Goal: Information Seeking & Learning: Learn about a topic

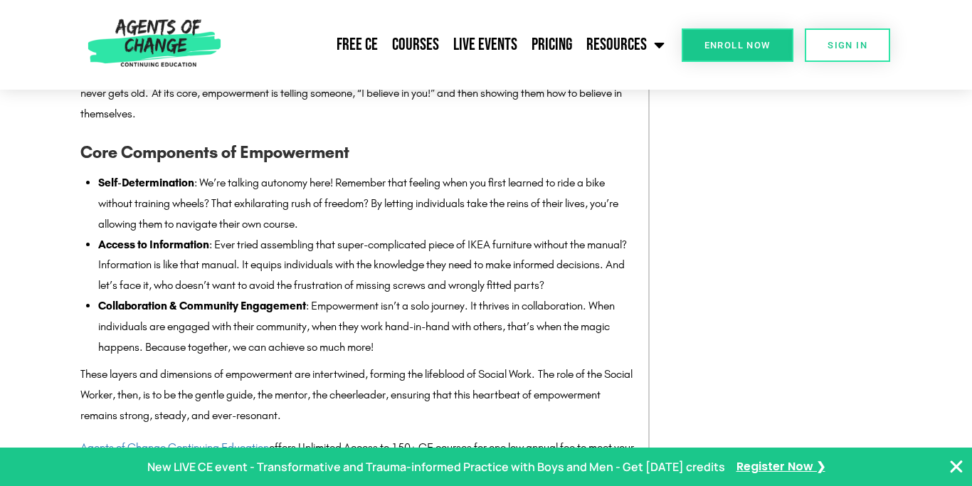
scroll to position [1360, 0]
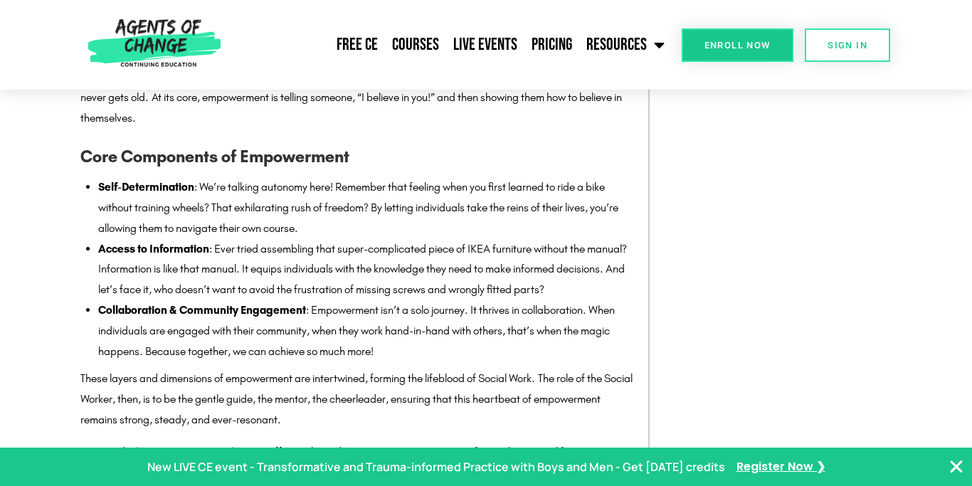
click at [241, 191] on li "Self-Determination : We’re talking autonomy here! Remember that feeling when yo…" at bounding box center [366, 207] width 536 height 61
click at [250, 208] on li "Self-Determination : We’re talking autonomy here! Remember that feeling when yo…" at bounding box center [366, 207] width 536 height 61
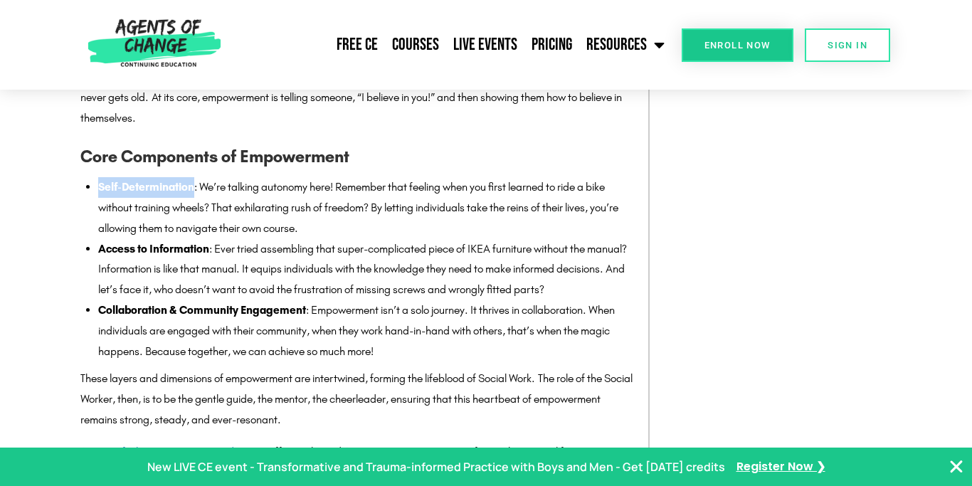
click at [250, 208] on li "Self-Determination : We’re talking autonomy here! Remember that feeling when yo…" at bounding box center [366, 207] width 536 height 61
click at [294, 219] on li "Self-Determination : We’re talking autonomy here! Remember that feeling when yo…" at bounding box center [366, 207] width 536 height 61
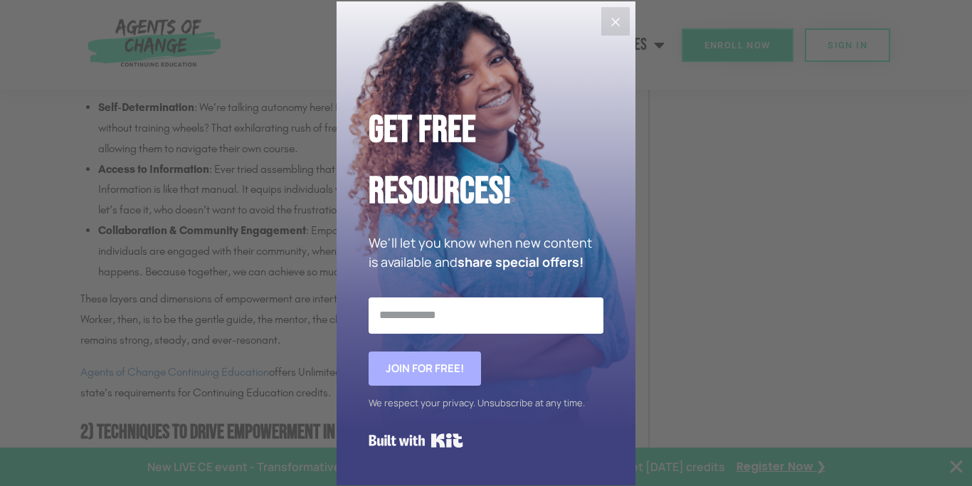
scroll to position [1547, 0]
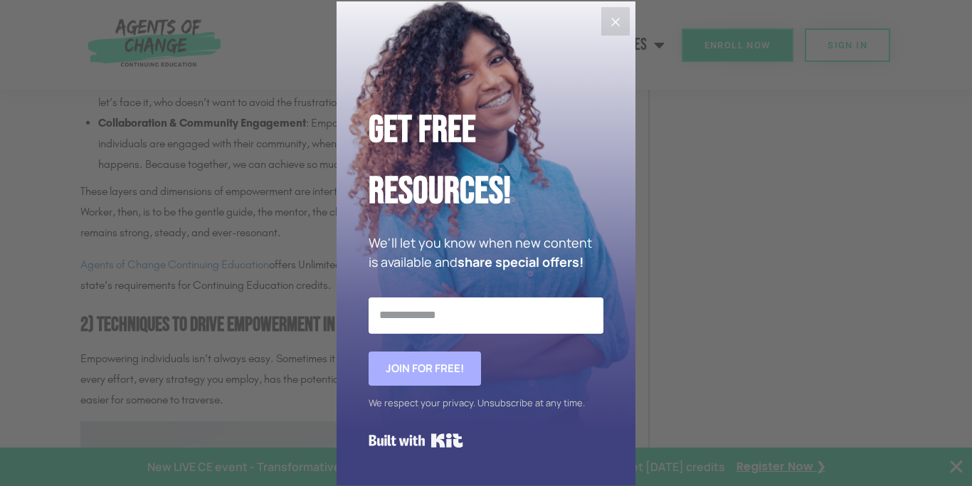
click at [608, 31] on button "Close" at bounding box center [615, 21] width 28 height 28
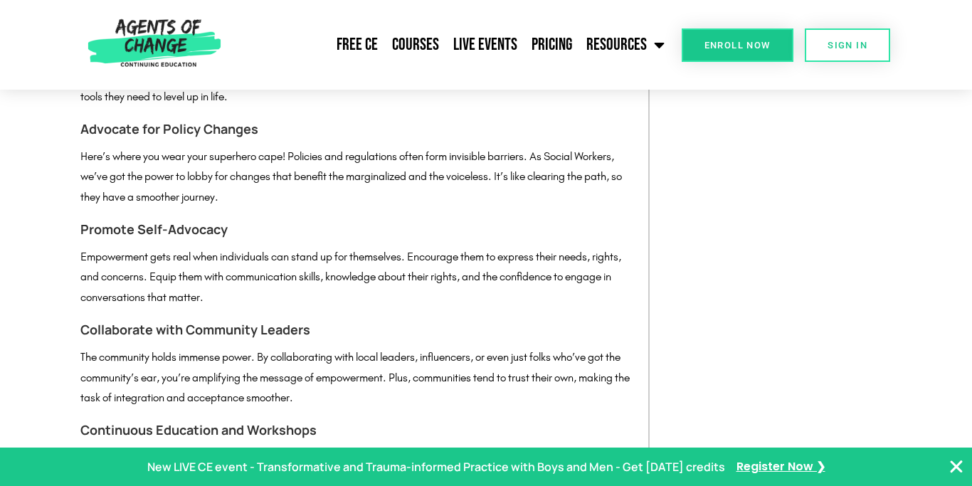
scroll to position [2744, 0]
